Goal: Task Accomplishment & Management: Manage account settings

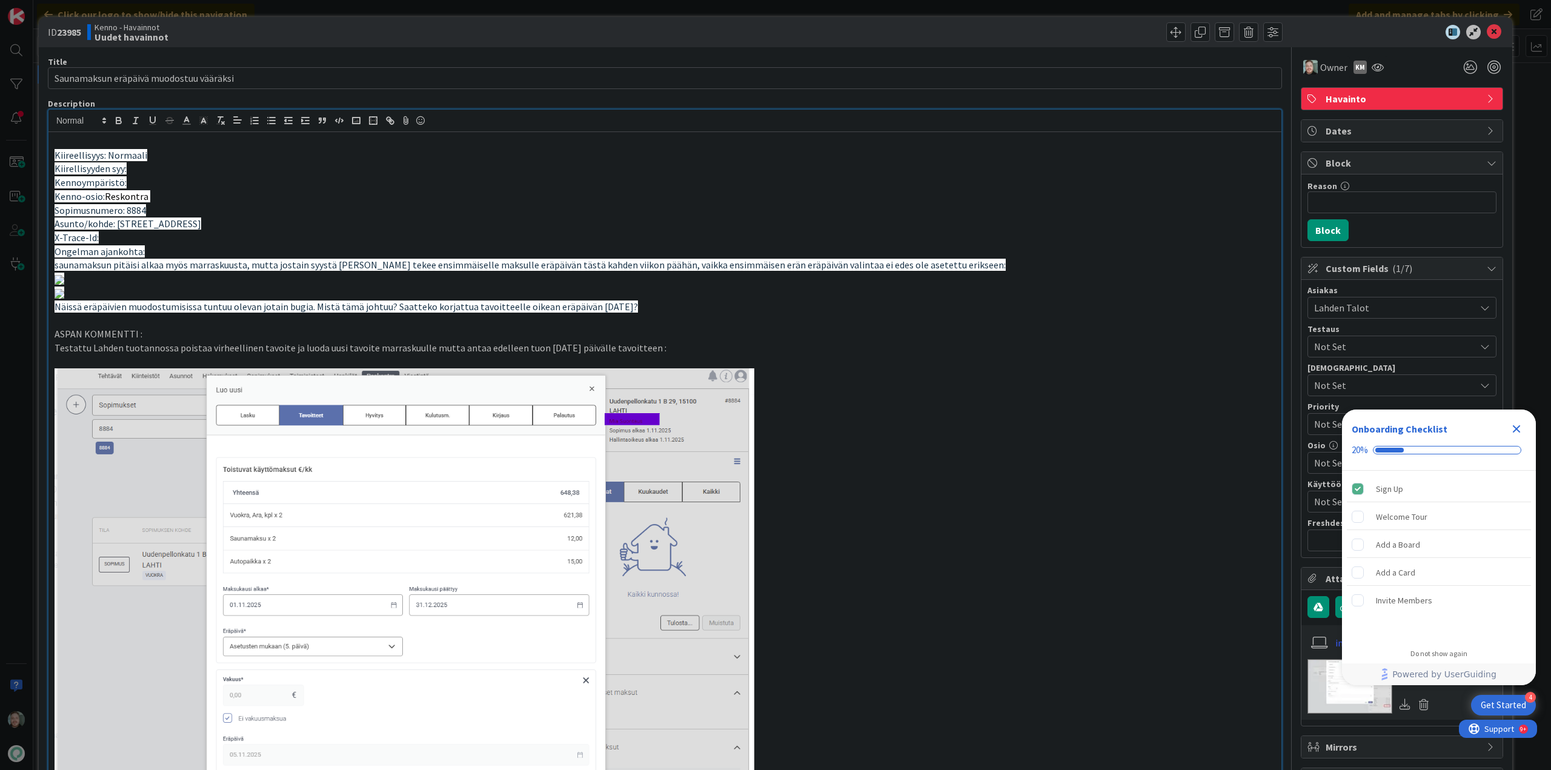
click at [958, 262] on p "saunamaksun pitäisi alkaa myös marraskuusta, mutta jostain syystä [PERSON_NAME]…" at bounding box center [665, 265] width 1221 height 14
click at [274, 250] on p "Ongelman ajankohta:" at bounding box center [665, 252] width 1221 height 14
click at [956, 265] on p "saunamaksun pitäisi alkaa myös marraskuusta, mutta jostain syystä [PERSON_NAME]…" at bounding box center [665, 265] width 1221 height 14
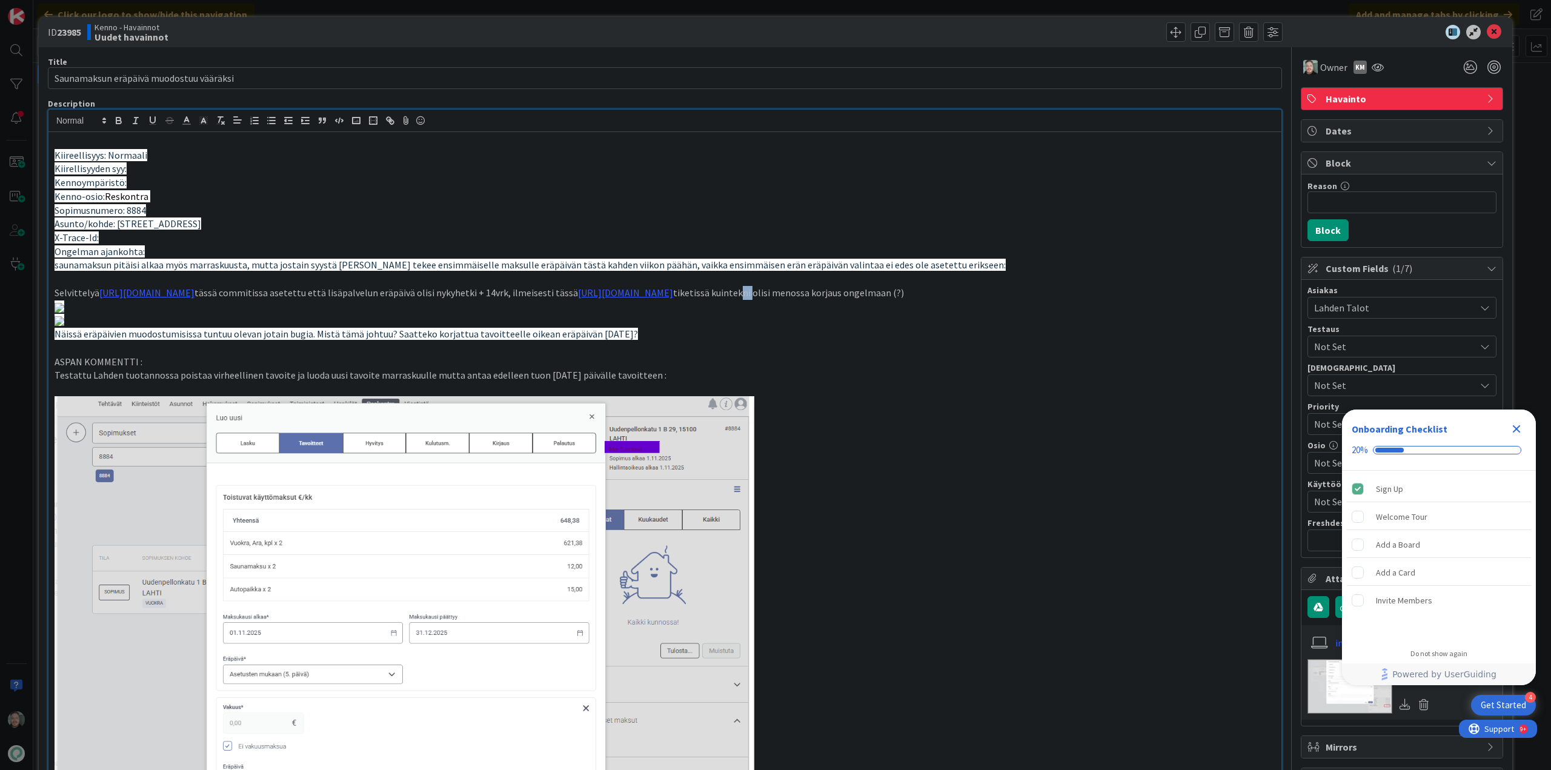
drag, startPoint x: 996, startPoint y: 307, endPoint x: 986, endPoint y: 308, distance: 10.3
click at [986, 300] on p "Selvittelyä [URL][DOMAIN_NAME] tässä commitissa asetettu että lisäpalvelun eräp…" at bounding box center [665, 293] width 1221 height 14
click at [1488, 28] on icon at bounding box center [1494, 32] width 15 height 15
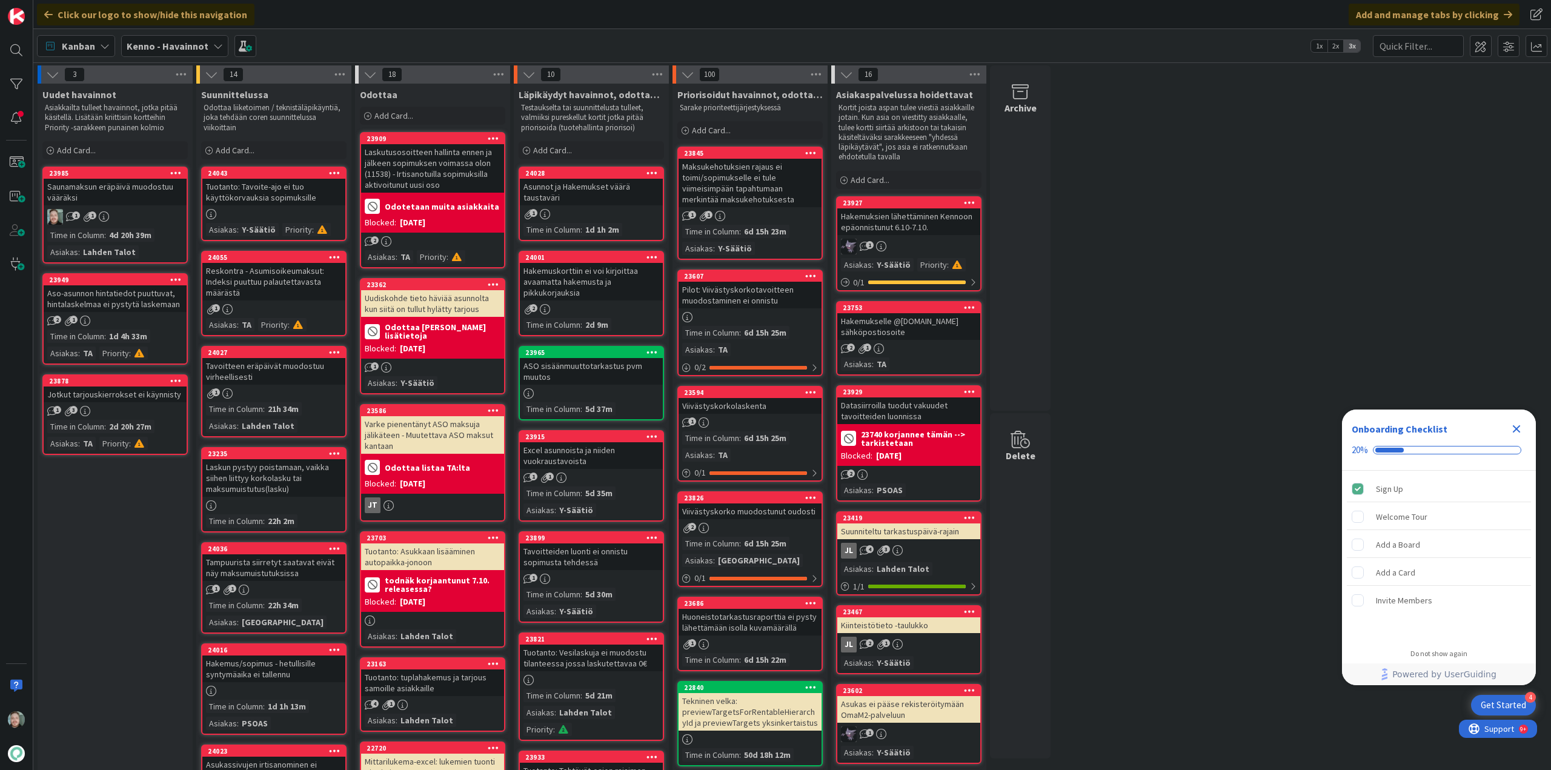
click at [140, 201] on div "Saunamaksun eräpäivä muodostuu vääräksi" at bounding box center [115, 192] width 143 height 27
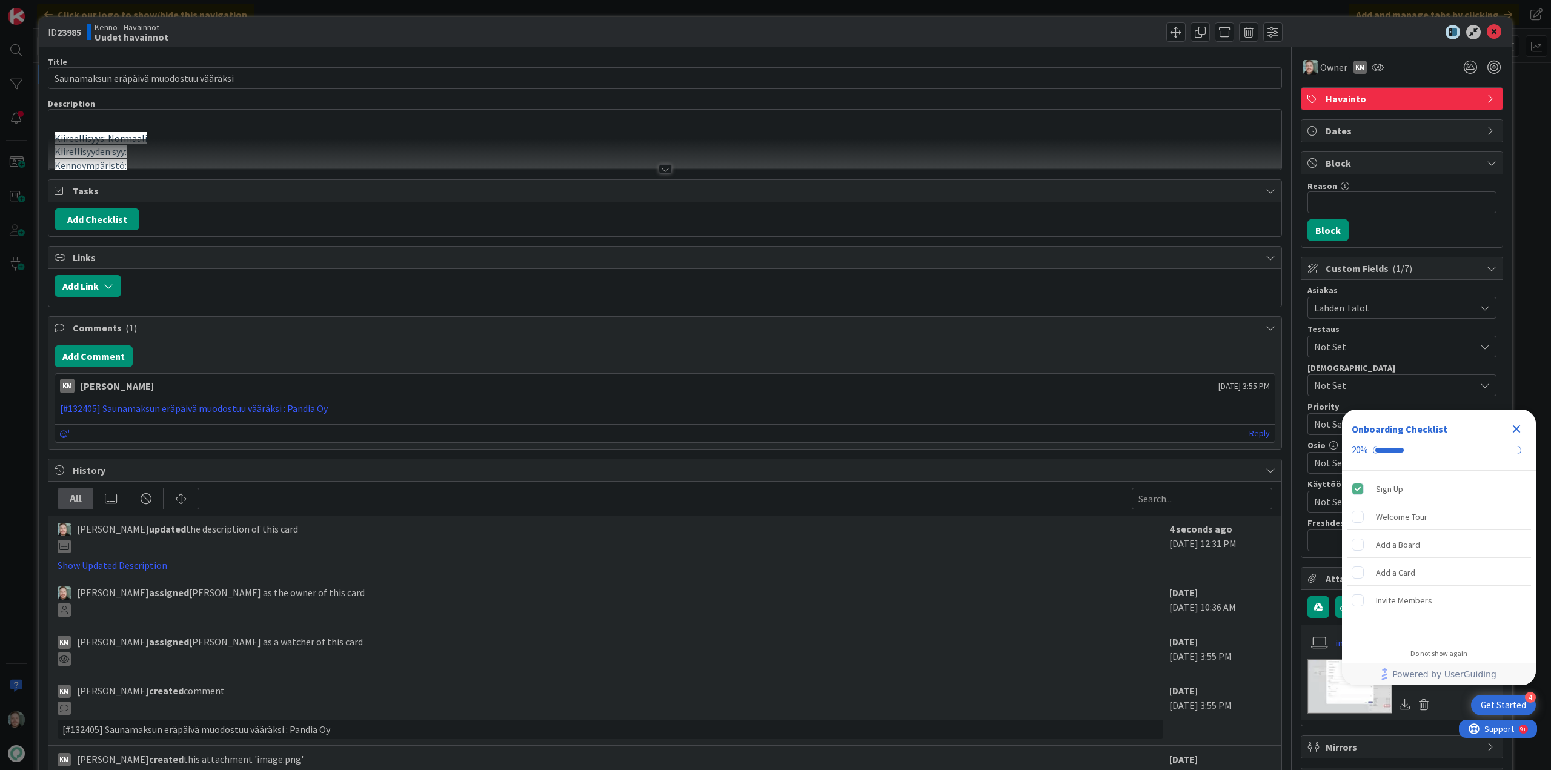
click at [668, 167] on div at bounding box center [664, 154] width 1233 height 31
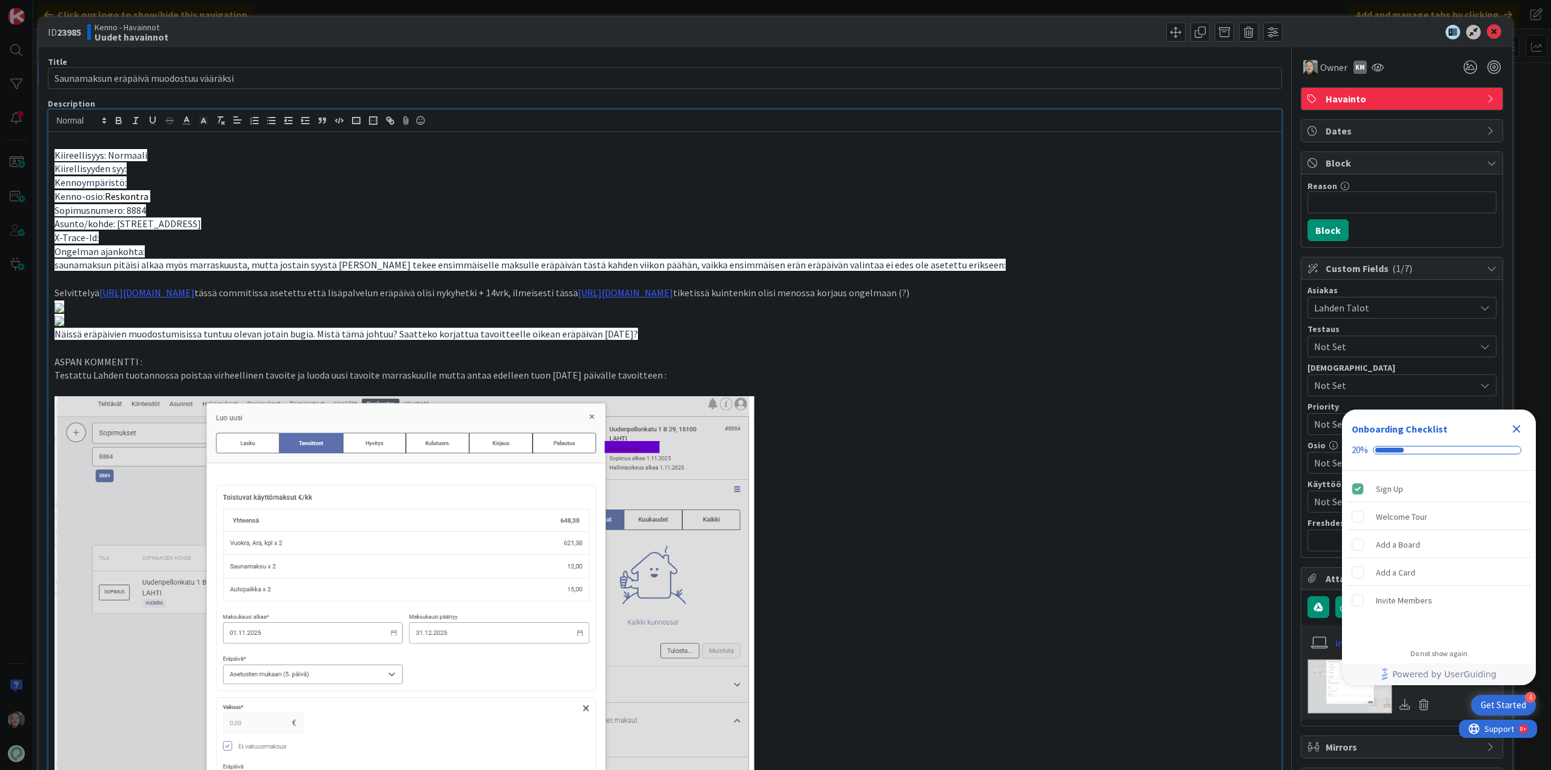
click at [93, 292] on p "Selvittelyä [URL][DOMAIN_NAME] tässä commitissa asetettu että lisäpalvelun eräp…" at bounding box center [665, 293] width 1221 height 14
click at [95, 293] on p "Selvittelyä [URL][DOMAIN_NAME] tässä commitissa asetettu että lisäpalvelun eräp…" at bounding box center [665, 293] width 1221 height 14
drag, startPoint x: 96, startPoint y: 292, endPoint x: 50, endPoint y: 294, distance: 46.1
click at [50, 294] on div "Kiireellisyys: Normaali Kiirellisyyden syy: Kennoympäristö: Kenno-osio: Reskont…" at bounding box center [664, 578] width 1233 height 893
click at [113, 116] on icon "button" at bounding box center [118, 120] width 11 height 11
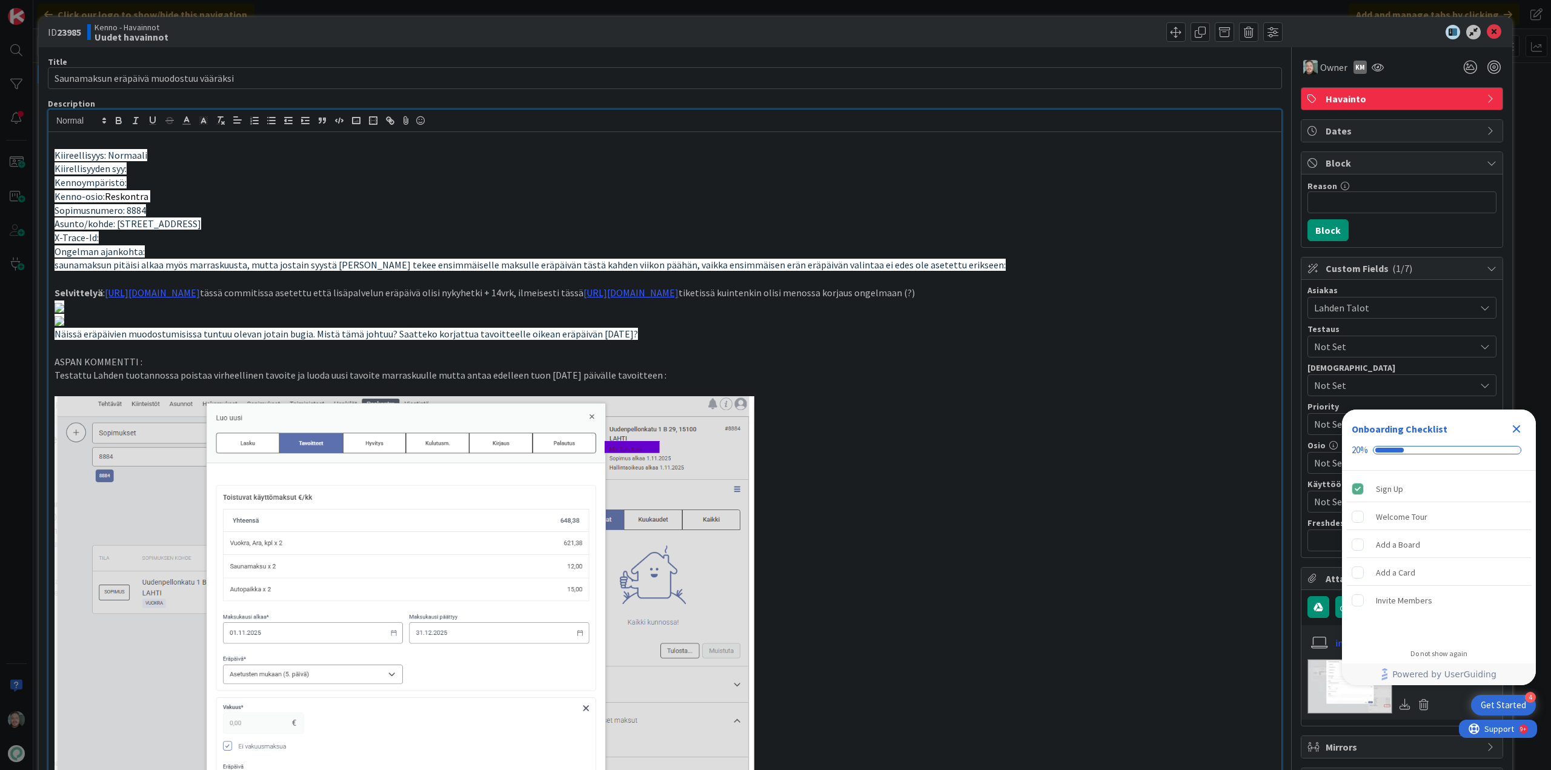
click at [1212, 300] on p "Selvittelyä : [URL][DOMAIN_NAME] tässä commitissa asetettu että lisäpalvelun er…" at bounding box center [665, 293] width 1221 height 14
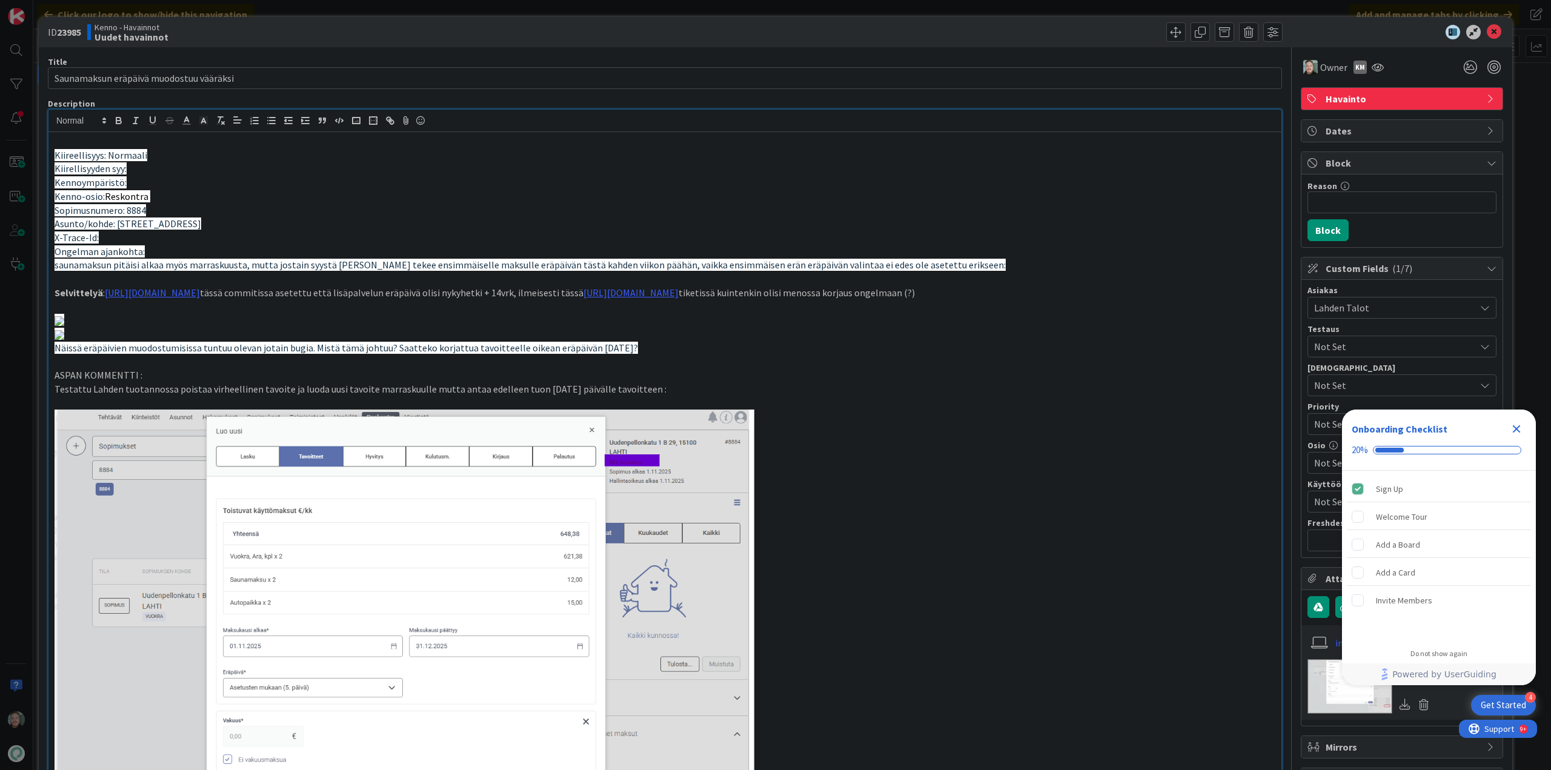
click at [1188, 253] on p "Ongelman ajankohta:" at bounding box center [665, 252] width 1221 height 14
click at [1487, 33] on icon at bounding box center [1494, 32] width 15 height 15
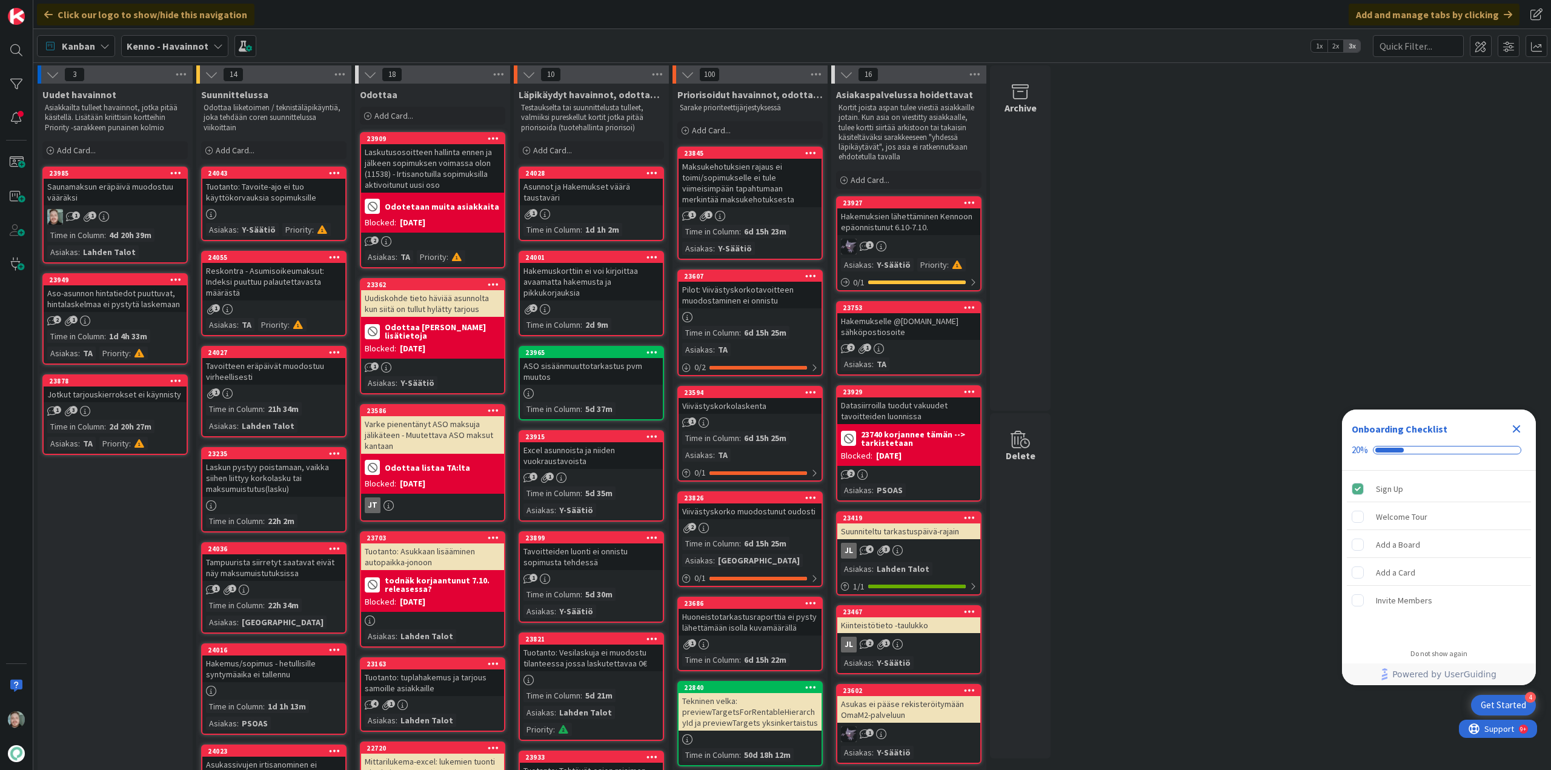
click at [154, 201] on div "Saunamaksun eräpäivä muodostuu vääräksi" at bounding box center [115, 192] width 143 height 27
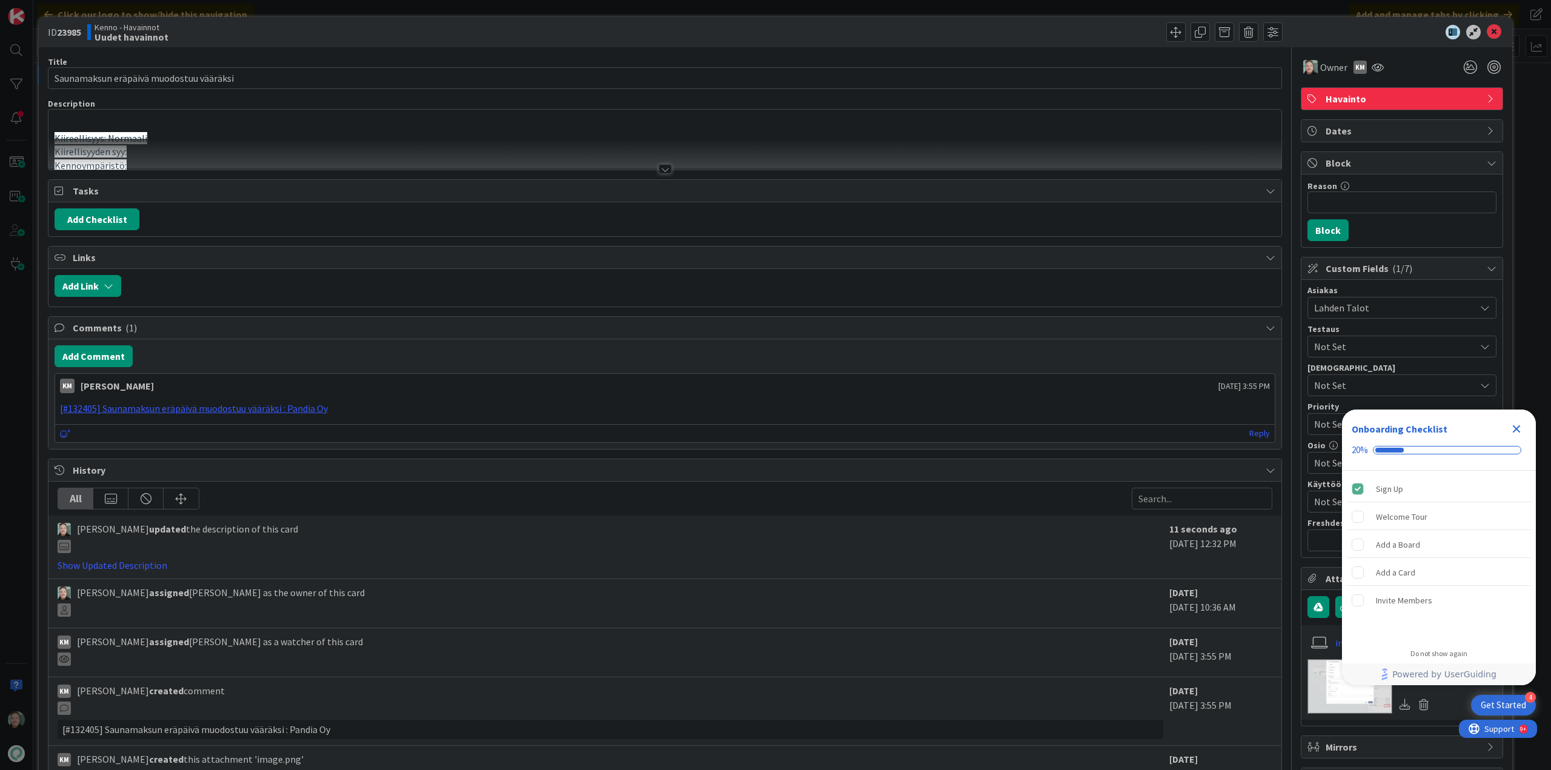
click at [661, 167] on div at bounding box center [665, 169] width 13 height 10
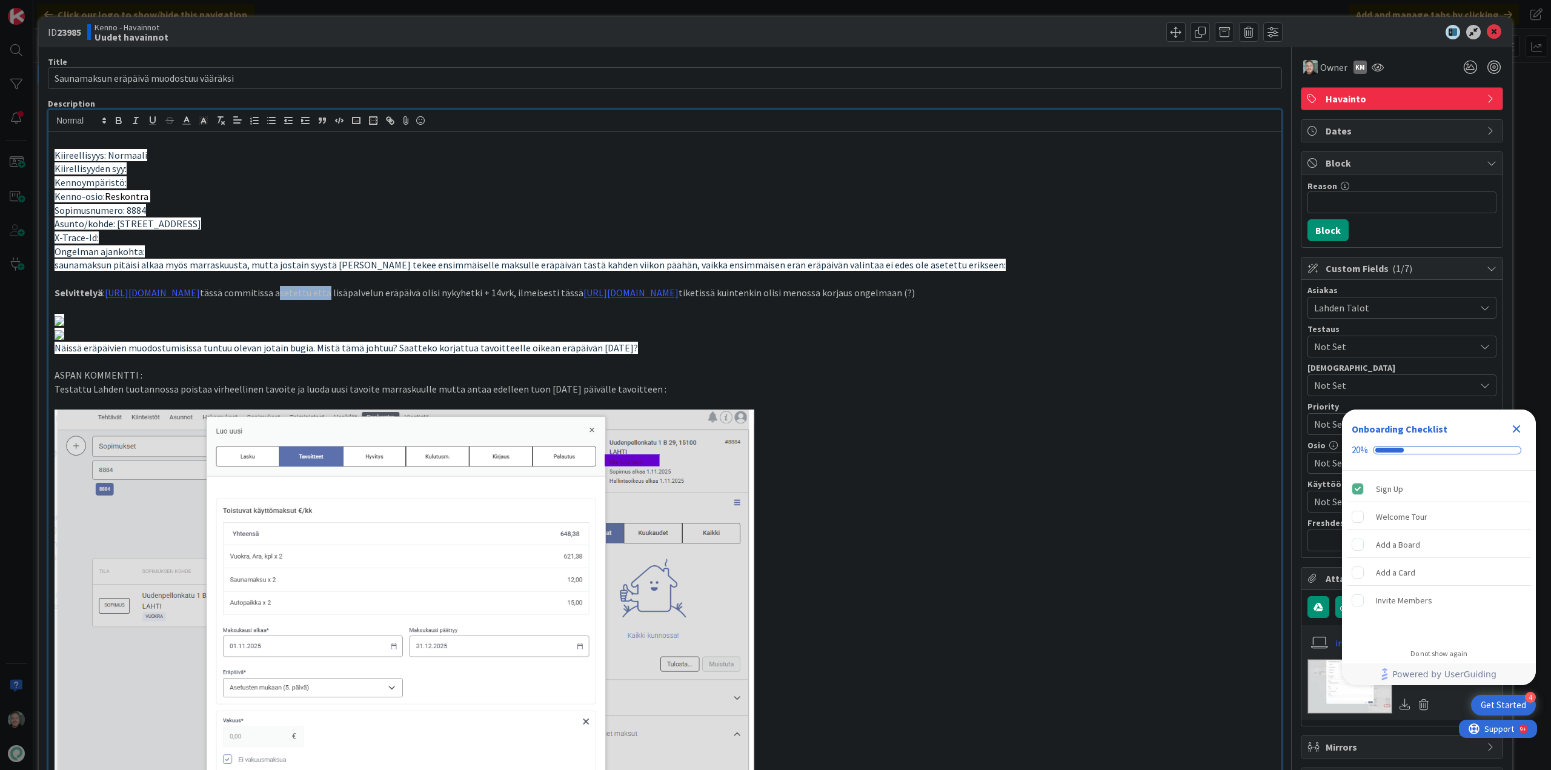
drag, startPoint x: 919, startPoint y: 293, endPoint x: 873, endPoint y: 296, distance: 46.8
click at [873, 296] on p "Selvittelyä : [URL][DOMAIN_NAME] tässä commitissa asetettu että lisäpalvelun er…" at bounding box center [665, 293] width 1221 height 14
click at [1160, 300] on p "Selvittelyä : [URL][DOMAIN_NAME] tässä commitissa havaittu ongelma että lisäpal…" at bounding box center [665, 293] width 1221 height 14
click at [1320, 64] on span "Owner" at bounding box center [1333, 67] width 27 height 15
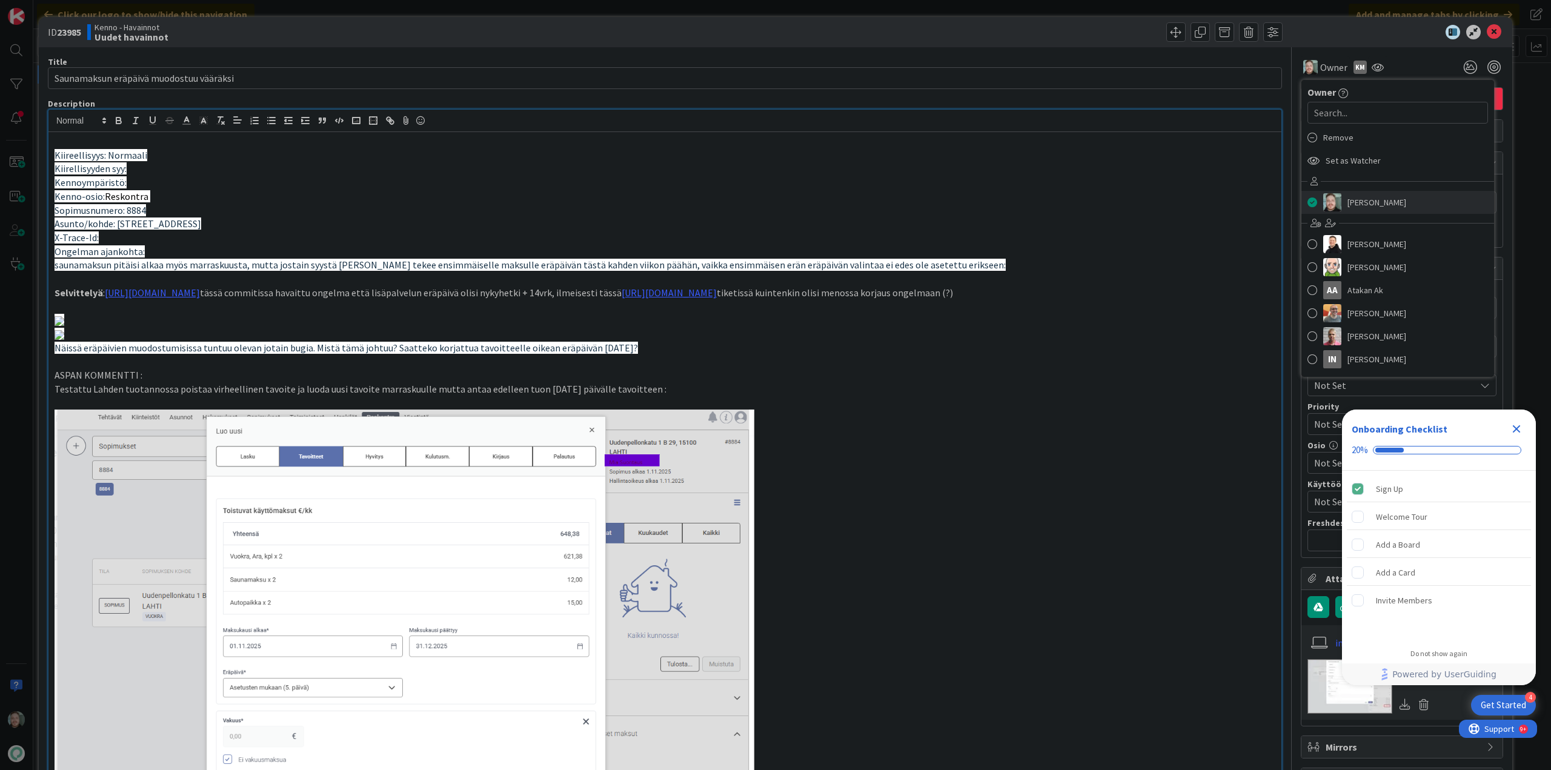
click at [1369, 204] on span "[PERSON_NAME]" at bounding box center [1377, 202] width 59 height 18
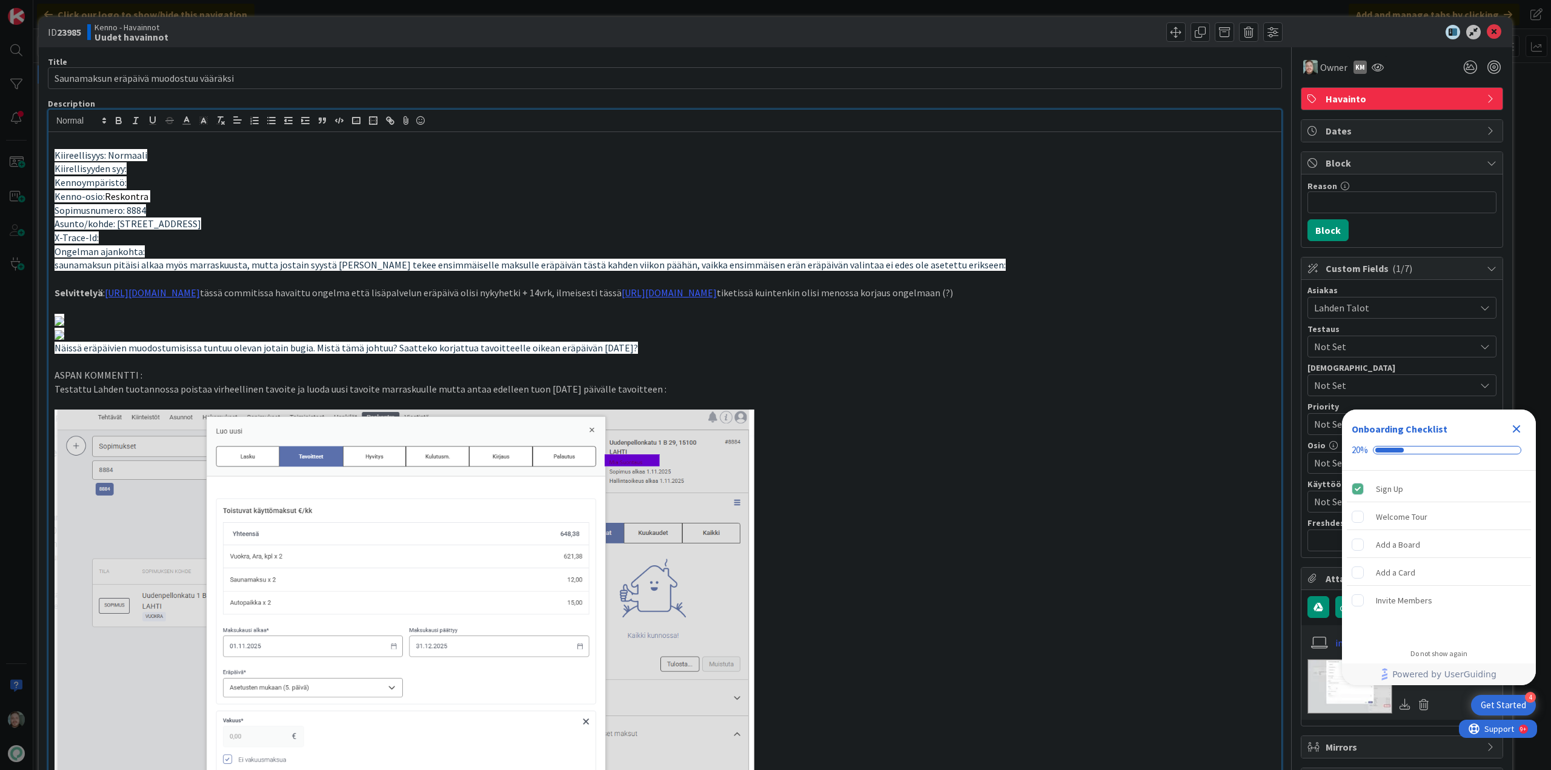
click at [1219, 204] on p "Sopimusnumero: 8884" at bounding box center [665, 211] width 1221 height 14
click at [1320, 68] on span "Owner" at bounding box center [1333, 67] width 27 height 15
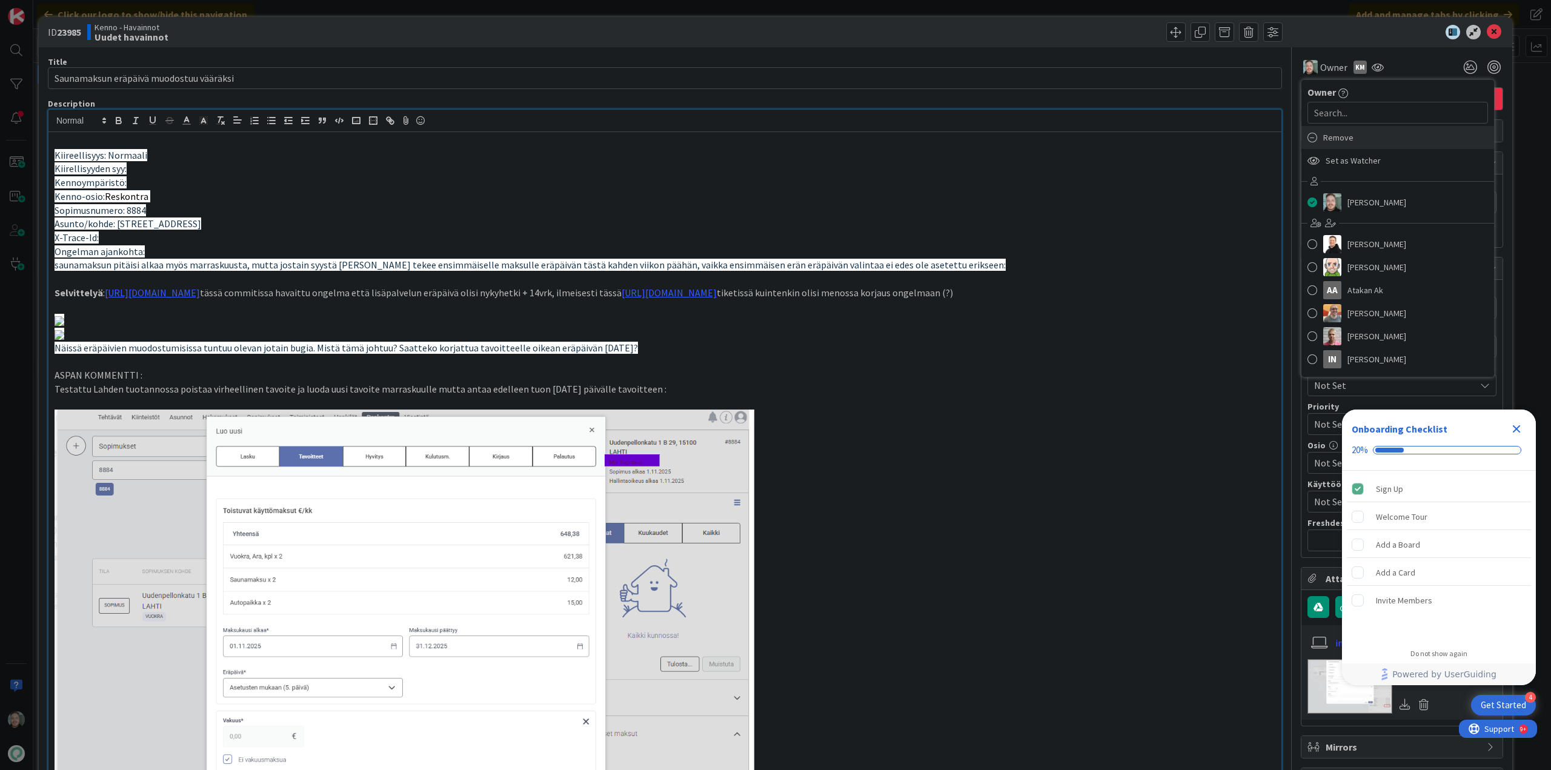
click at [1334, 143] on span "Remove" at bounding box center [1338, 137] width 30 height 18
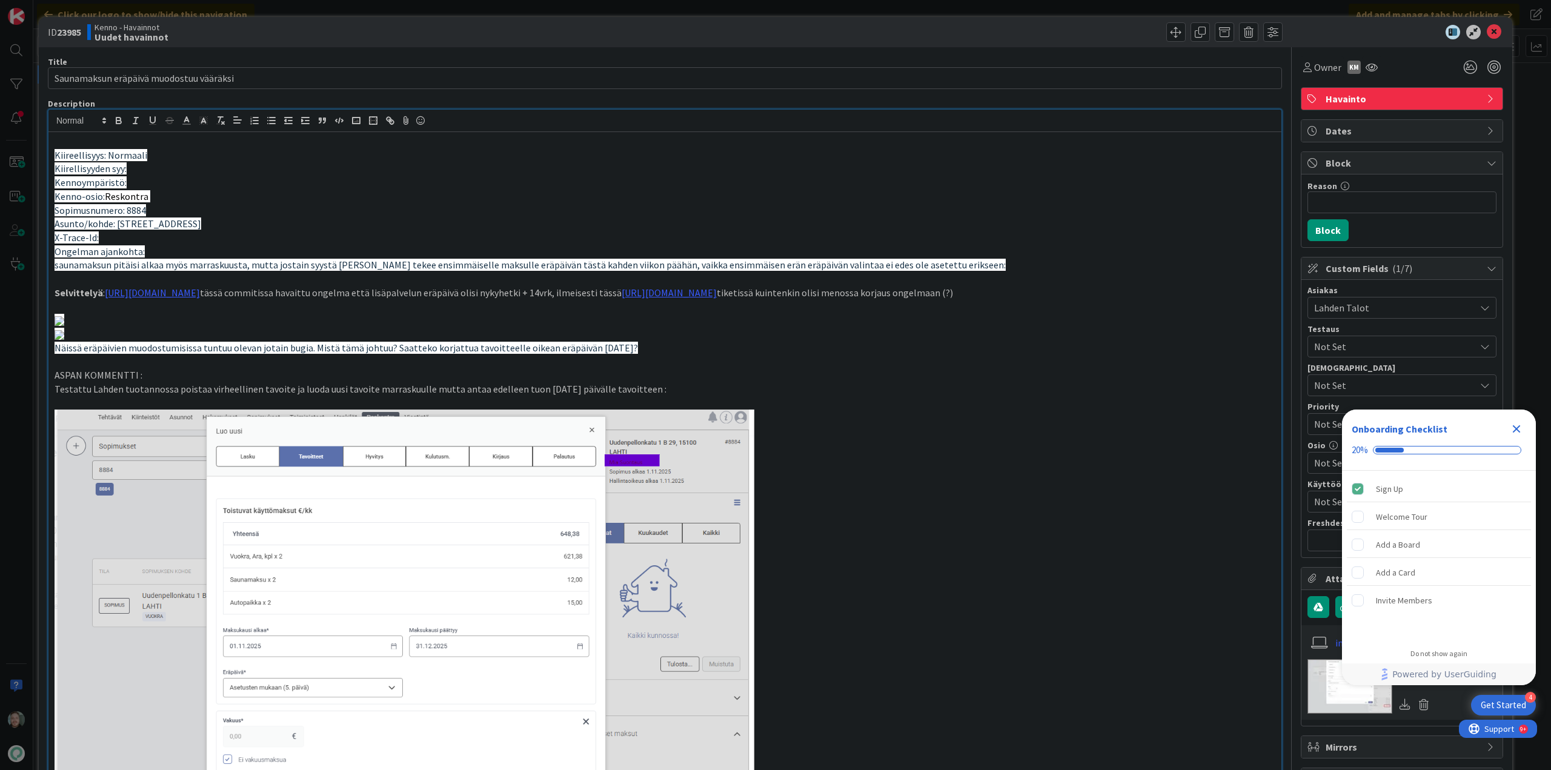
click at [1136, 160] on p "Kiireellisyys: Normaali" at bounding box center [665, 155] width 1221 height 14
click at [1489, 32] on icon at bounding box center [1494, 32] width 15 height 15
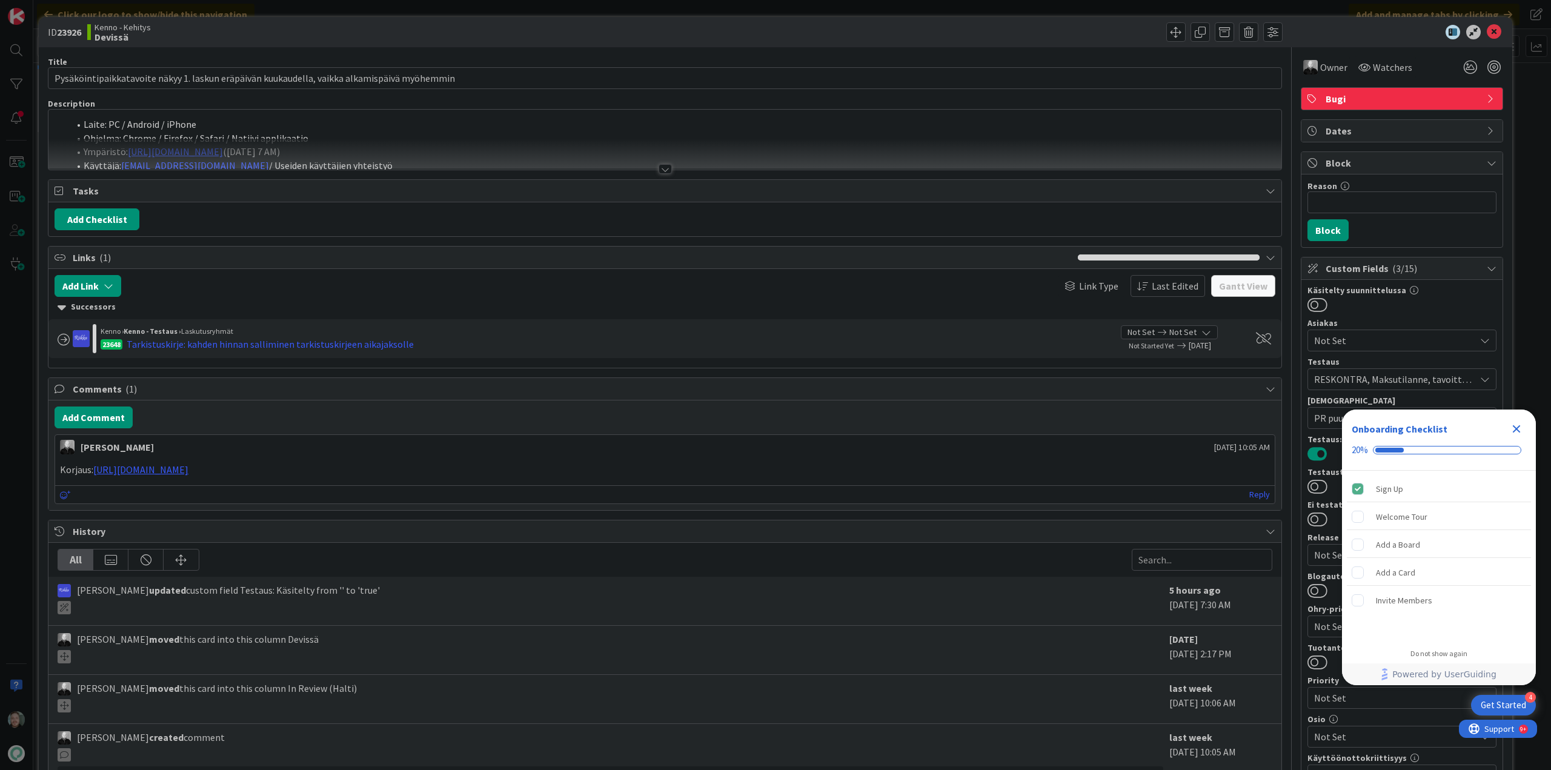
click at [659, 170] on div at bounding box center [665, 169] width 13 height 10
